Goal: Check status: Check status

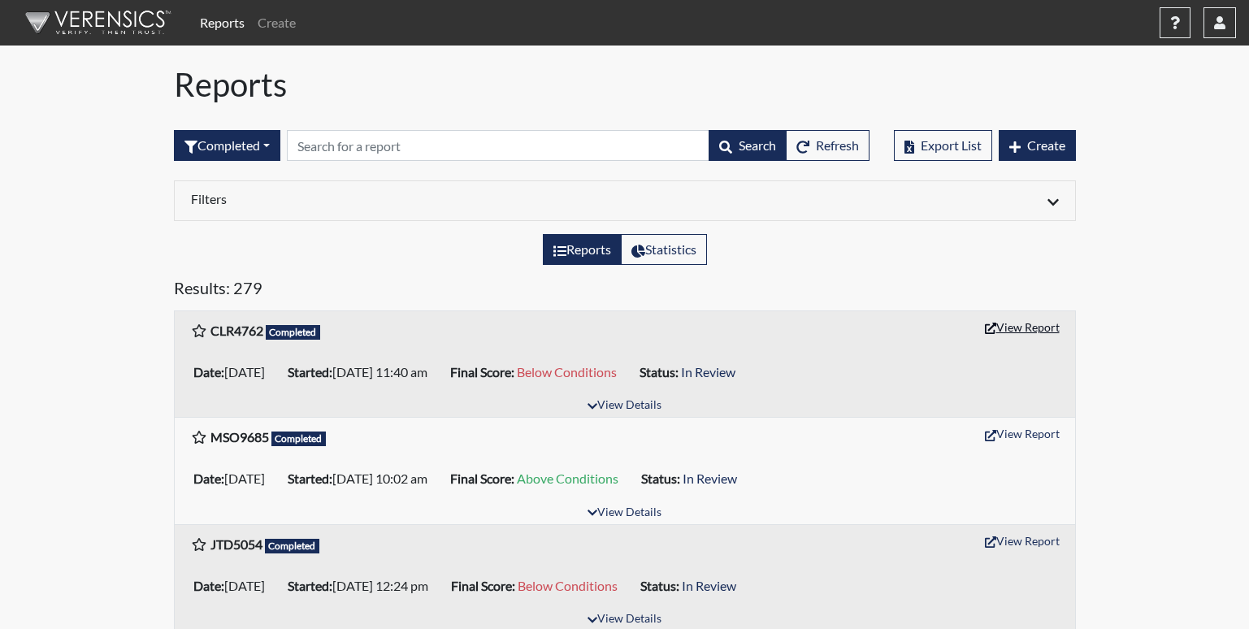
click at [1024, 327] on button "View Report" at bounding box center [1021, 326] width 89 height 25
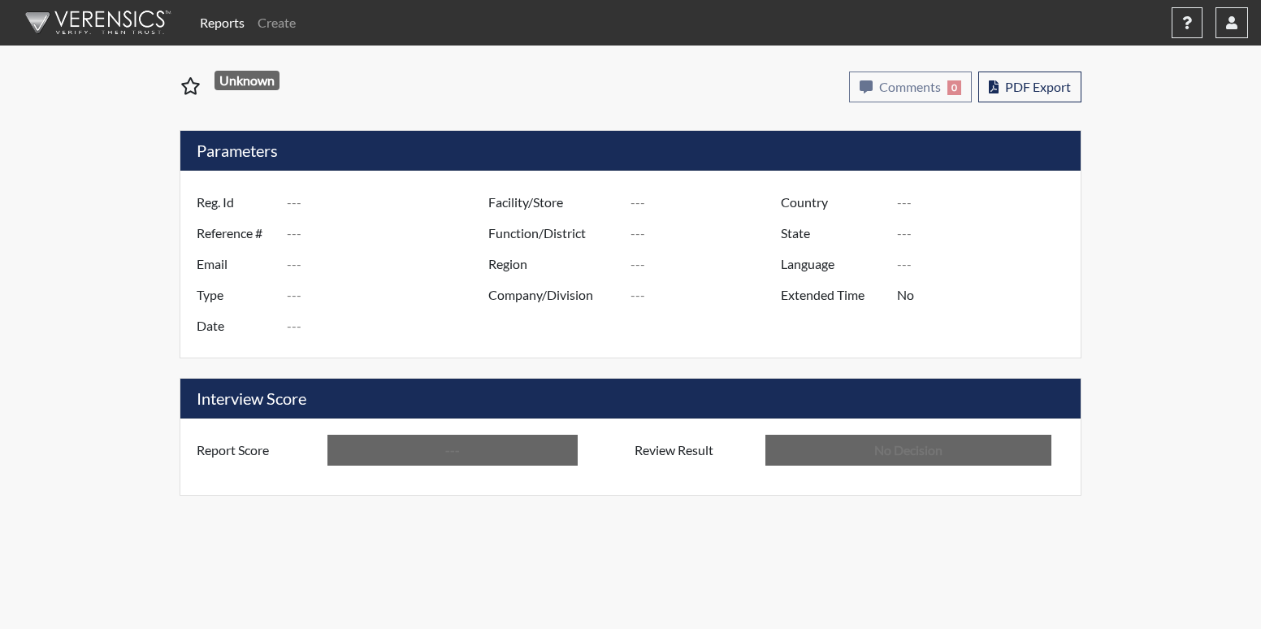
type input "CLR4762"
type input "51505"
type input "---"
type input "Corrections Pre-Employment"
type input "[DATE]"
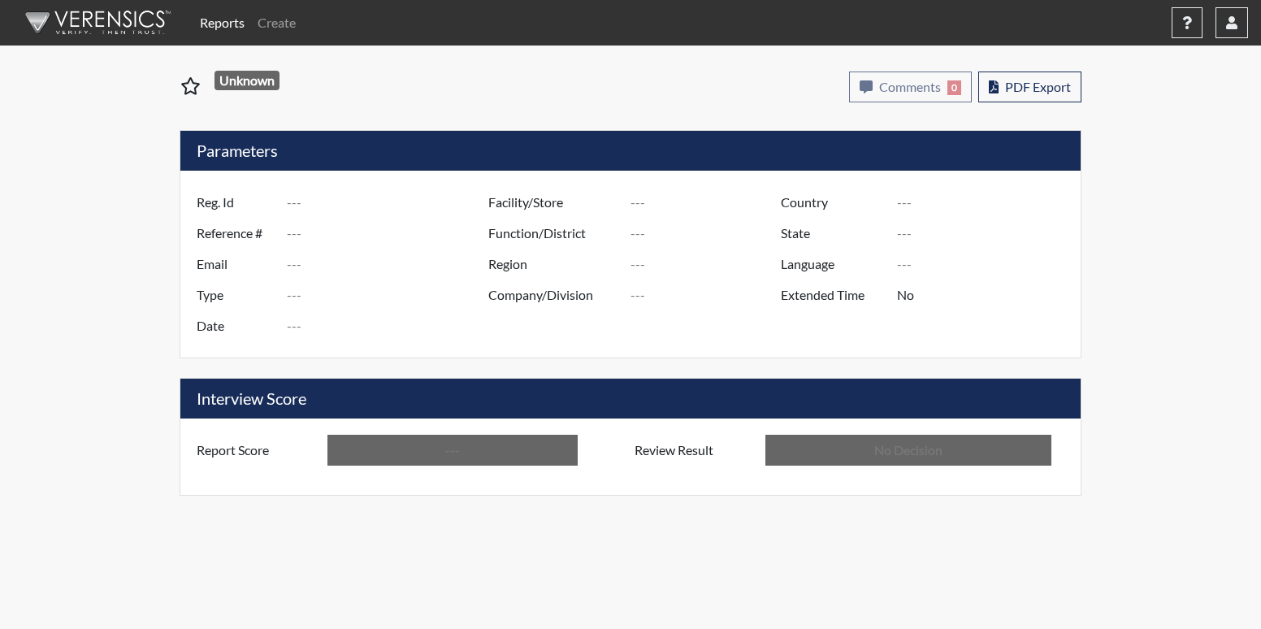
type input "[PERSON_NAME]"
type input "[GEOGRAPHIC_DATA]"
type input "[US_STATE]"
type input "English"
type input "Below Conditions"
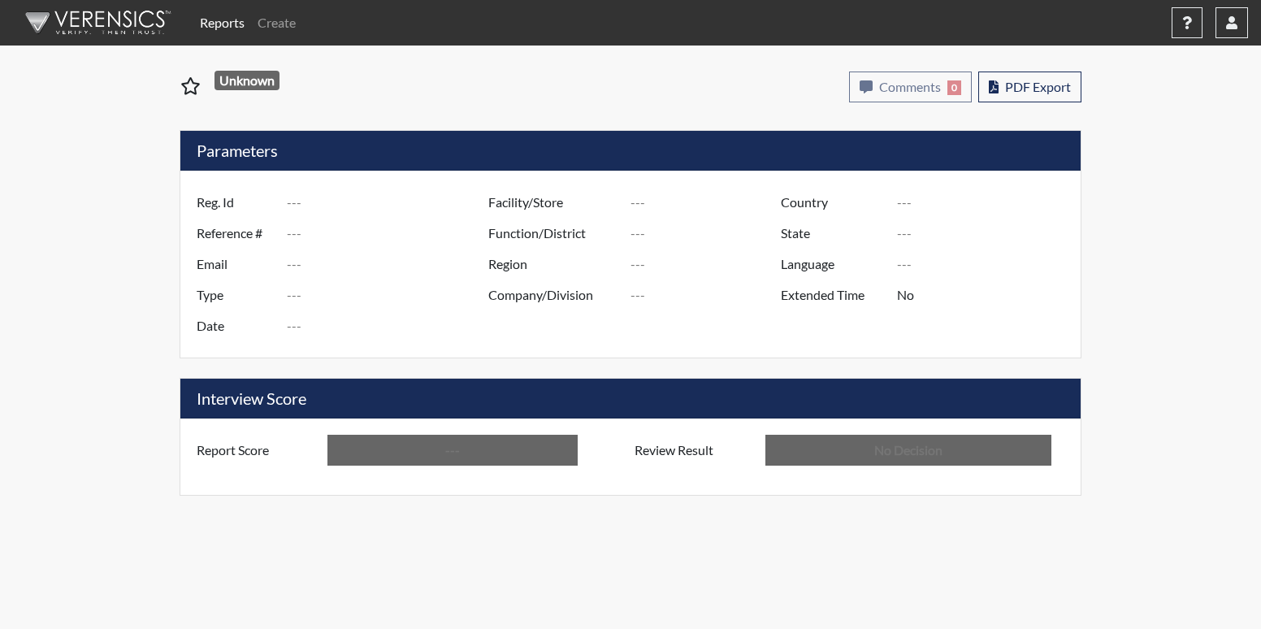
type input "In Review"
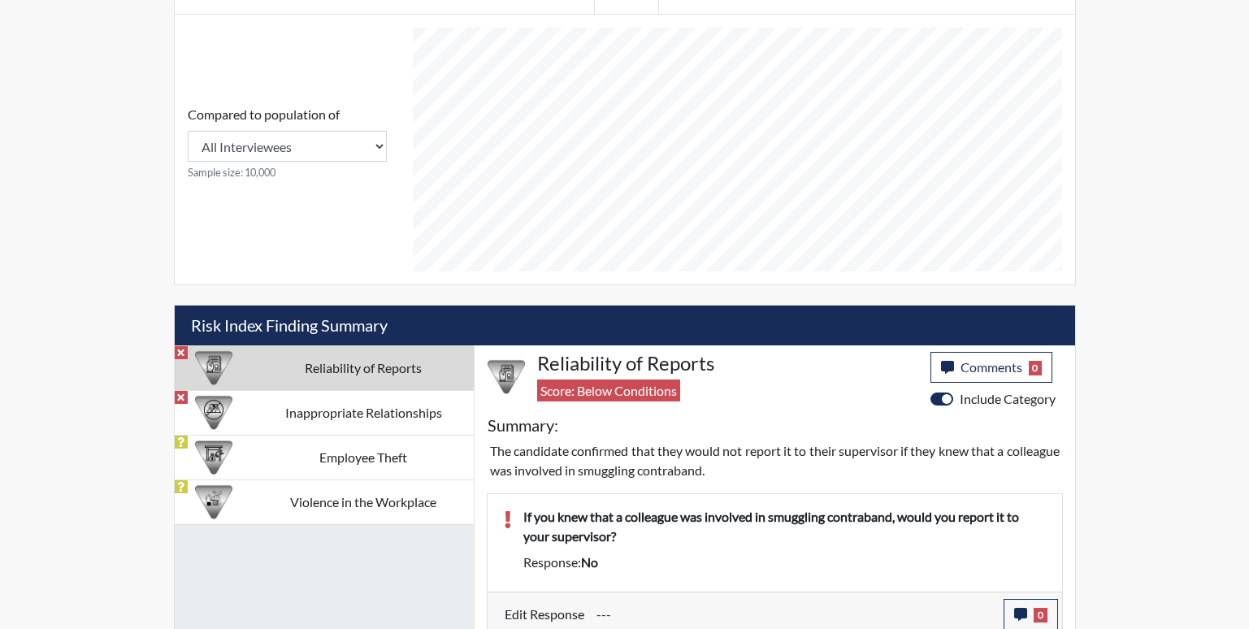
scroll to position [812079, 811673]
click at [311, 426] on td "Inappropriate Relationships" at bounding box center [363, 412] width 220 height 45
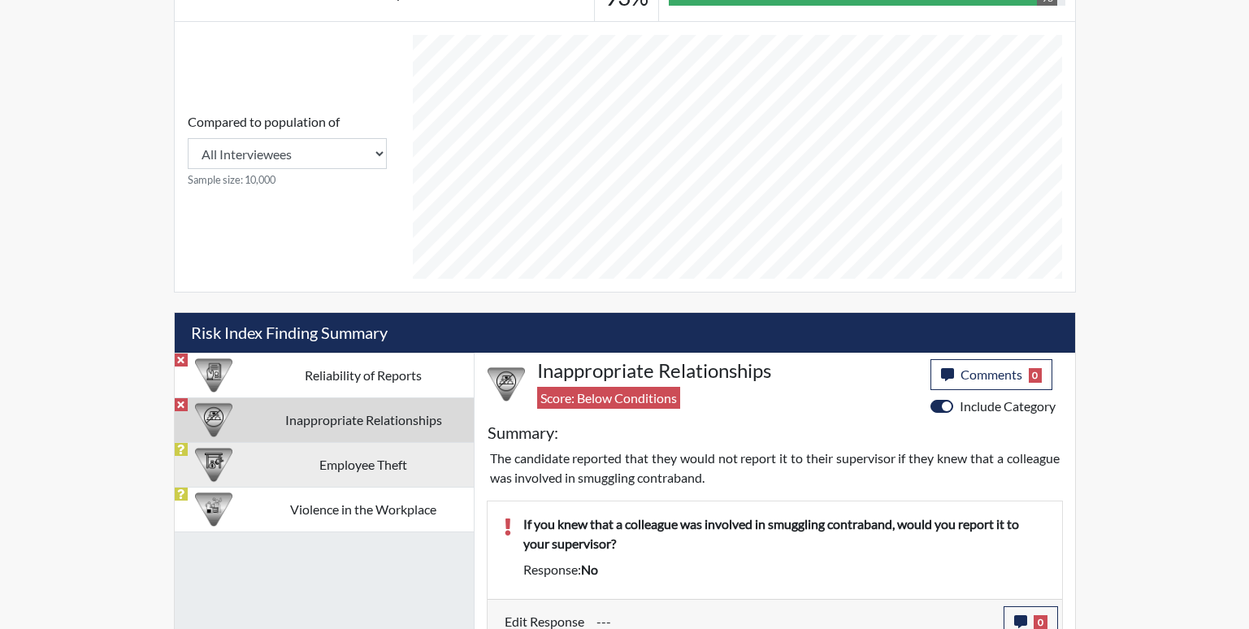
scroll to position [687, 0]
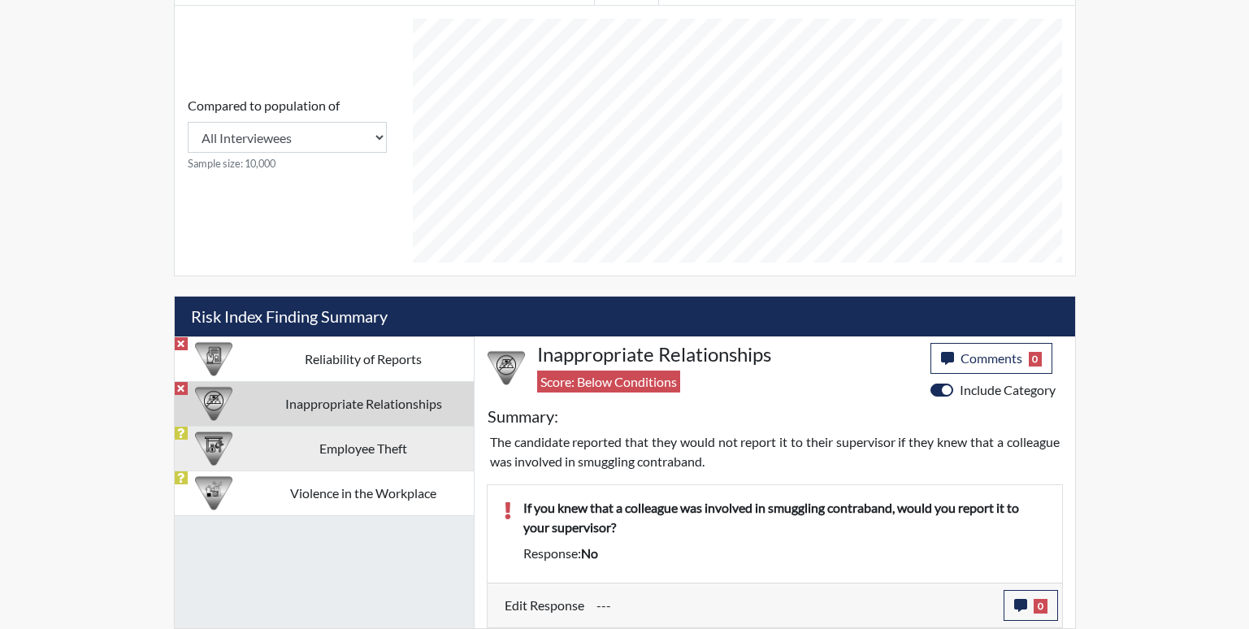
drag, startPoint x: 295, startPoint y: 439, endPoint x: 357, endPoint y: 448, distance: 63.3
click at [295, 440] on td "Employee Theft" at bounding box center [363, 448] width 220 height 45
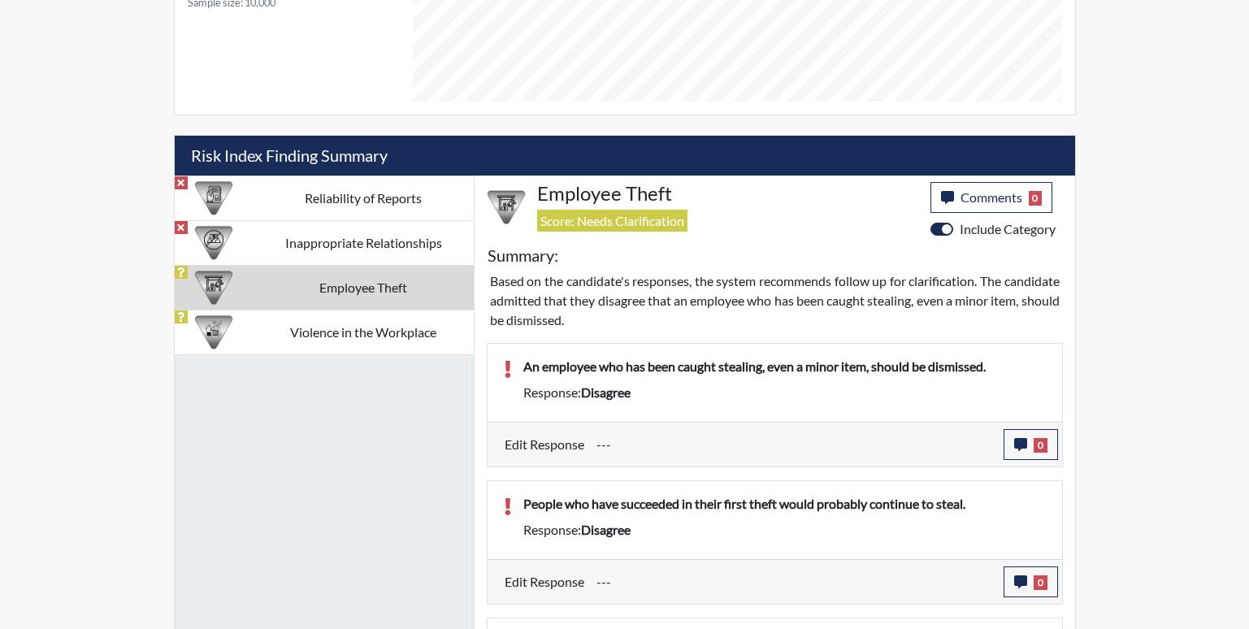
scroll to position [850, 0]
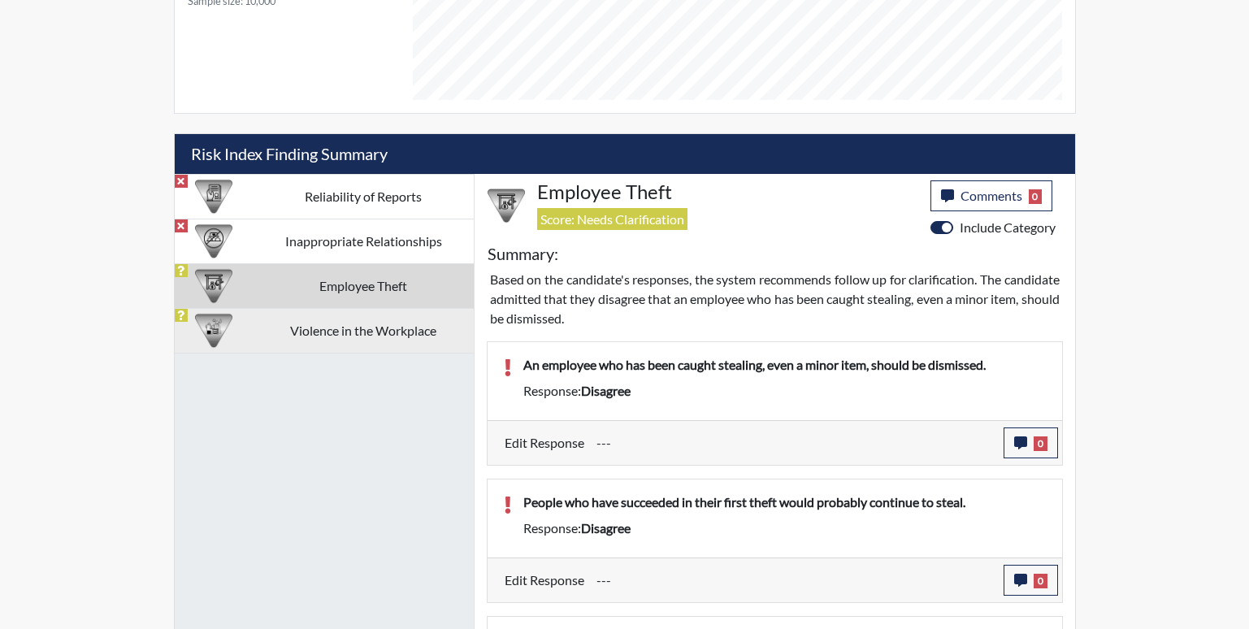
click at [396, 339] on td "Violence in the Workplace" at bounding box center [363, 330] width 220 height 45
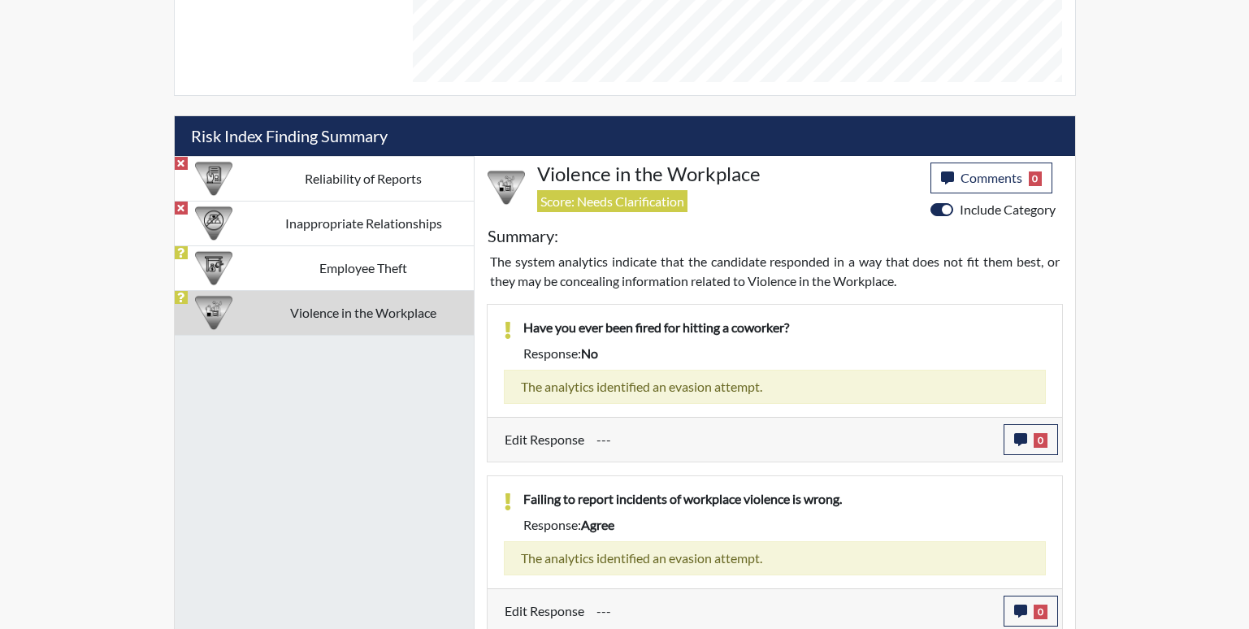
scroll to position [873, 0]
